Goal: Task Accomplishment & Management: Complete application form

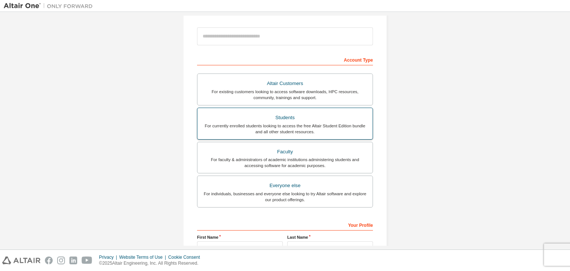
scroll to position [82, 0]
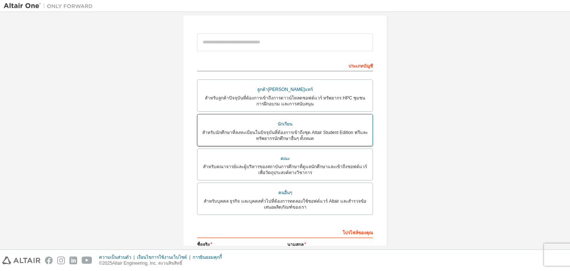
click at [332, 131] on font "สำหรับนักศึกษาที่ลงทะเบียนในปัจจุบันที่ต้องการเข้าถึงชุด Altair Student Edition…" at bounding box center [285, 135] width 166 height 11
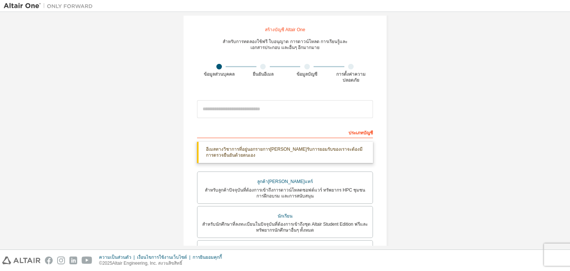
scroll to position [7, 0]
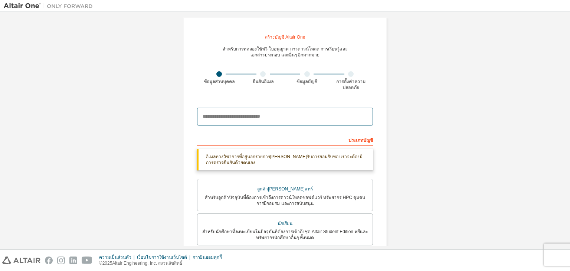
click at [265, 111] on input "email" at bounding box center [285, 117] width 176 height 18
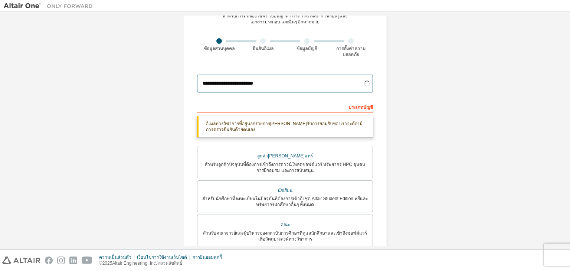
scroll to position [82, 0]
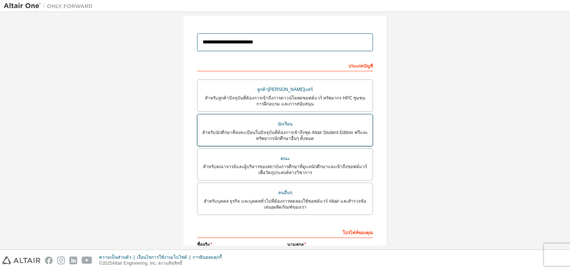
type input "**********"
click at [310, 128] on div "นักเรียน" at bounding box center [285, 124] width 166 height 11
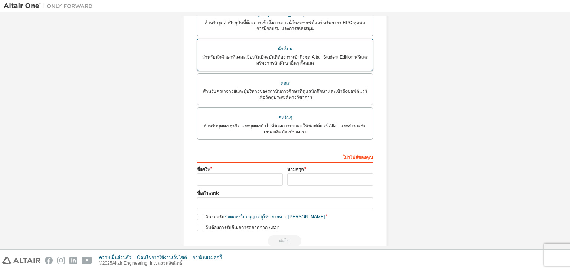
scroll to position [173, 0]
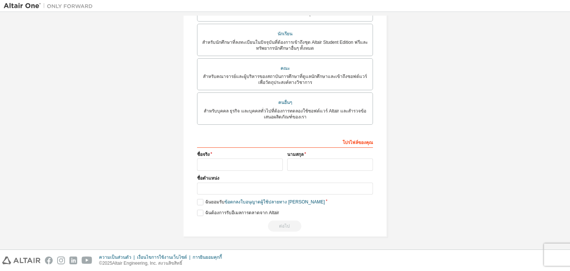
click at [239, 171] on div "โปรไฟล์ของคุณ ชื่อจริง นามสกุล ชื่อตำแหน่ง โปรดระบุรัฐ/จังหวัดเพื่อช่วยให้เรา[P…" at bounding box center [285, 184] width 176 height 96
click at [241, 170] on input "text" at bounding box center [240, 164] width 86 height 12
type input "**********"
click at [309, 167] on input "text" at bounding box center [330, 164] width 86 height 12
type input "********"
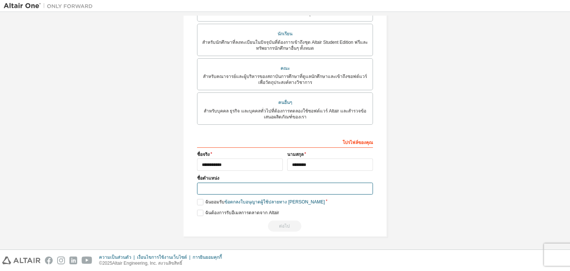
click at [296, 190] on input "text" at bounding box center [285, 189] width 176 height 12
click at [205, 200] on font "ฉันยอมรับ" at bounding box center [214, 201] width 19 height 5
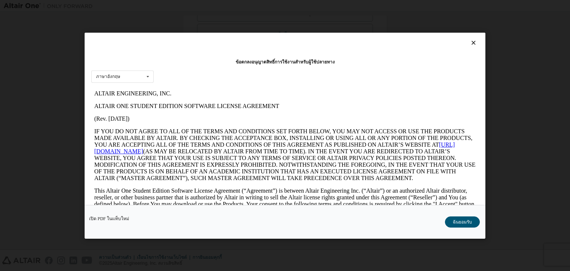
scroll to position [0, 0]
click at [501, 73] on div "ข้อตกลงอนุญาตสิทธิ์การใช้งานสำหรับผู้ใช้ปลายทาง ภาษาอังกฤษ ภาษาอังกฤษ เปิด PDF …" at bounding box center [285, 135] width 570 height 271
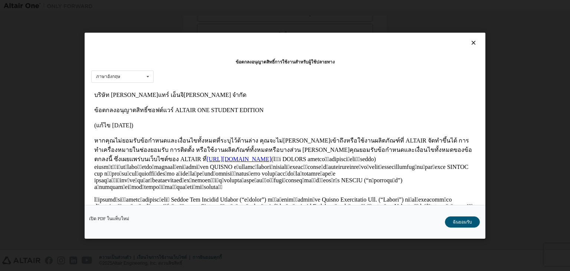
click at [470, 41] on icon at bounding box center [474, 42] width 8 height 7
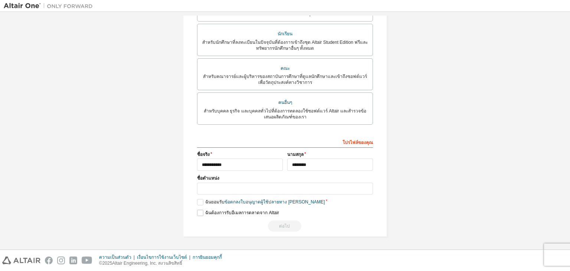
click at [198, 214] on label "ฉันต้องการรับอีเมลการตลาดจาก Altair" at bounding box center [238, 213] width 82 height 6
click at [199, 204] on label "ฉันยอมรับ ข้อตกลงใบอนุญาตผู้ใช้ปลายทาง เชิงวิชาการ" at bounding box center [261, 202] width 128 height 6
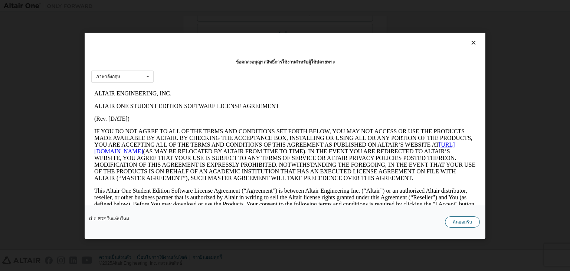
click at [454, 218] on button "ฉันยอมรับ" at bounding box center [462, 221] width 35 height 11
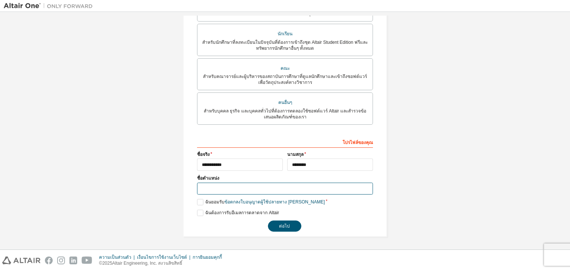
click at [228, 190] on input "text" at bounding box center [285, 189] width 176 height 12
type input "*******"
click at [295, 226] on button "ต่อไป" at bounding box center [284, 225] width 33 height 11
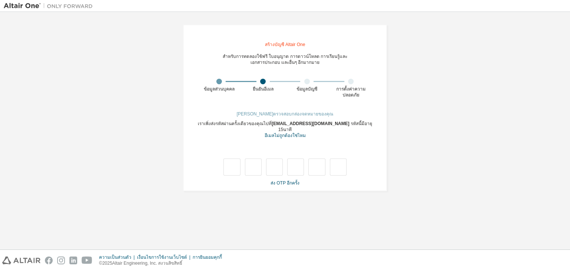
type input "*"
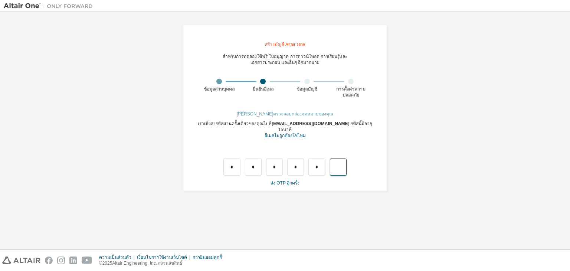
type input "*"
